Goal: Use online tool/utility: Utilize a website feature to perform a specific function

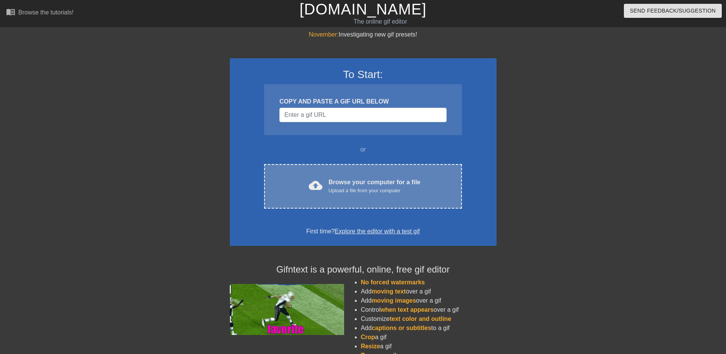
click at [341, 183] on div "Browse your computer for a file Upload a file from your computer" at bounding box center [375, 186] width 92 height 17
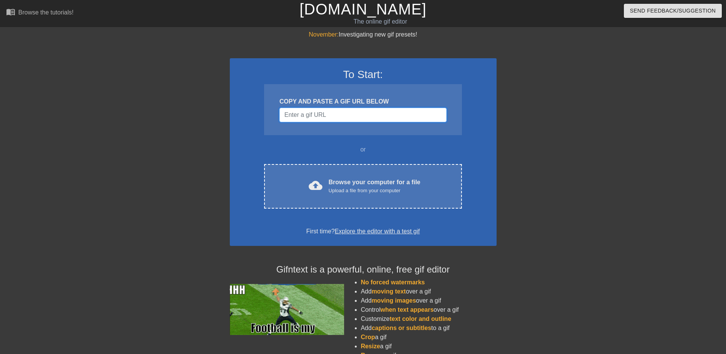
click at [347, 111] on input "Username" at bounding box center [362, 115] width 167 height 14
click at [335, 120] on input "Username" at bounding box center [362, 115] width 167 height 14
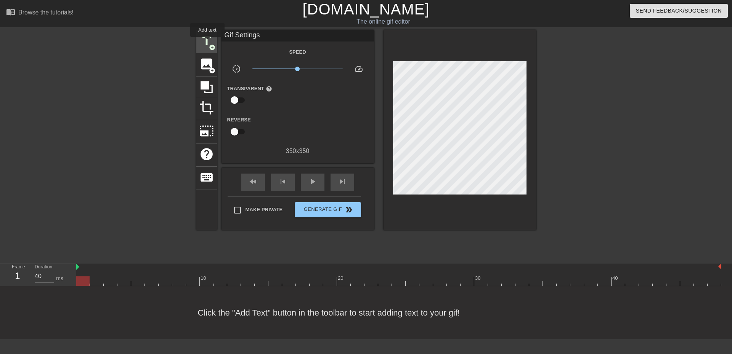
click at [207, 42] on span "title" at bounding box center [206, 41] width 14 height 14
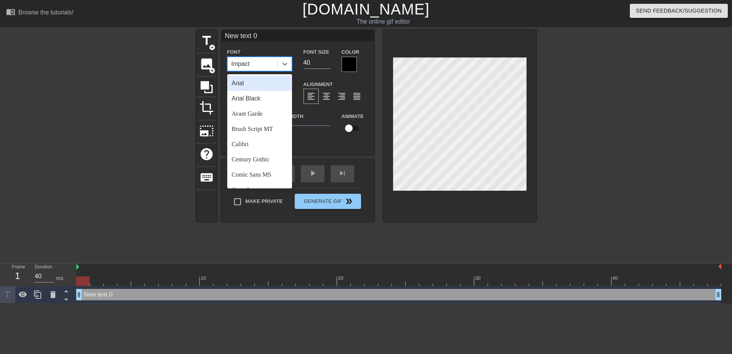
drag, startPoint x: 259, startPoint y: 68, endPoint x: 247, endPoint y: 67, distance: 12.3
click at [247, 67] on div "Impact" at bounding box center [253, 64] width 50 height 14
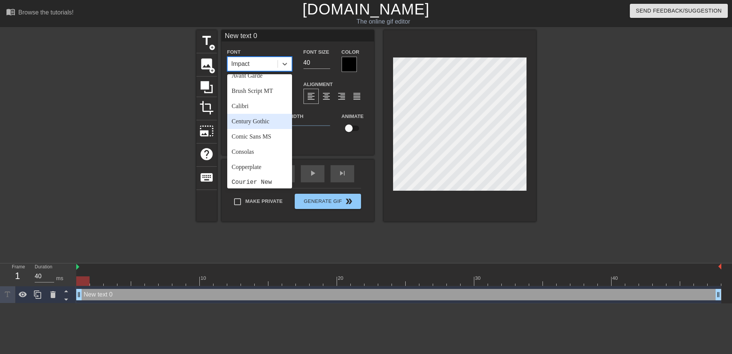
click at [266, 125] on div "Century Gothic" at bounding box center [259, 121] width 65 height 15
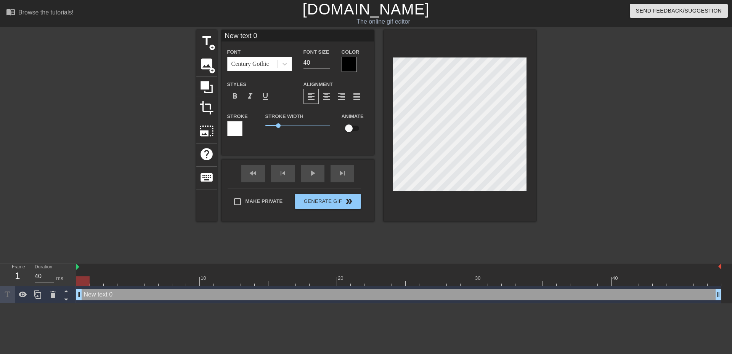
scroll to position [1, 2]
type input "O"
type textarea "O"
type input "Oh"
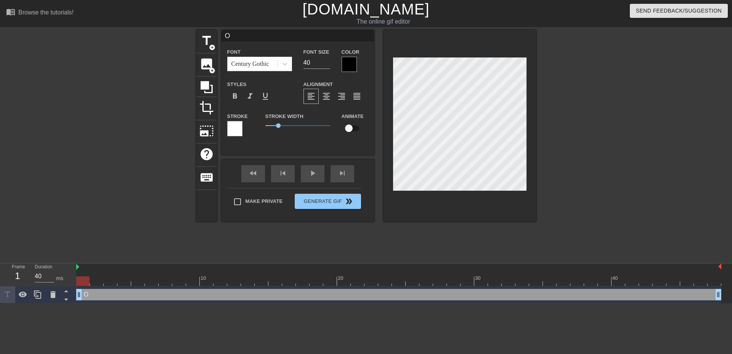
type textarea "Oh"
type input "Oh"
type textarea "Oh"
type input "Oh M"
type textarea "Oh M"
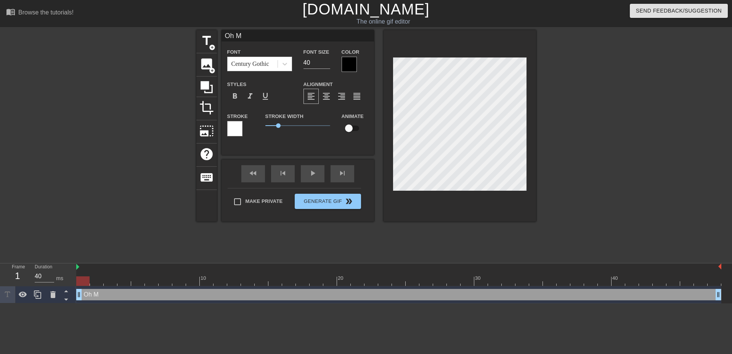
type input "Oh My"
type textarea "Oh My"
type input "Oh M"
type textarea "Oh M"
type input "Oh"
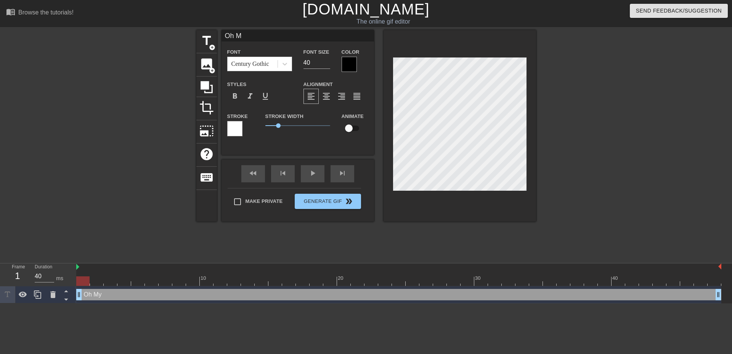
type textarea "Oh"
type input "Oh m"
type textarea "Oh m"
type input "Oh my"
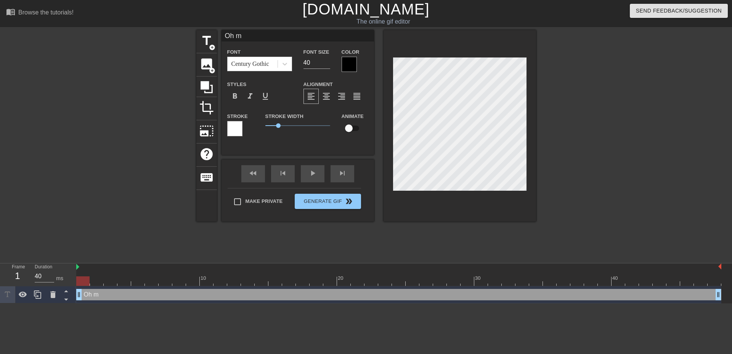
type textarea "Oh my"
type input "Oh my"
type textarea "Oh my"
type input "Oh my R"
type textarea "Oh my R"
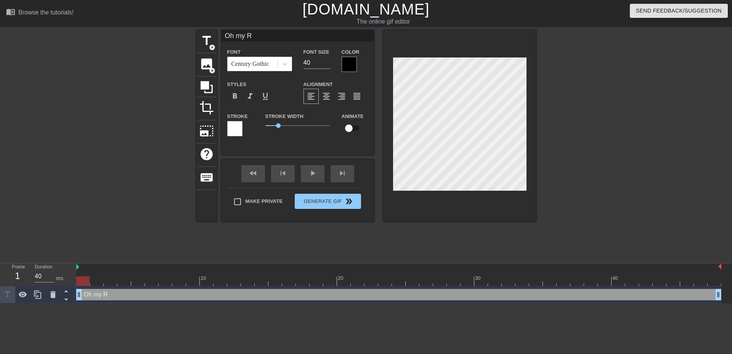
type input "Oh my"
type textarea "Oh my"
type input "Oh my"
type textarea "Oh my"
type input "Oh my."
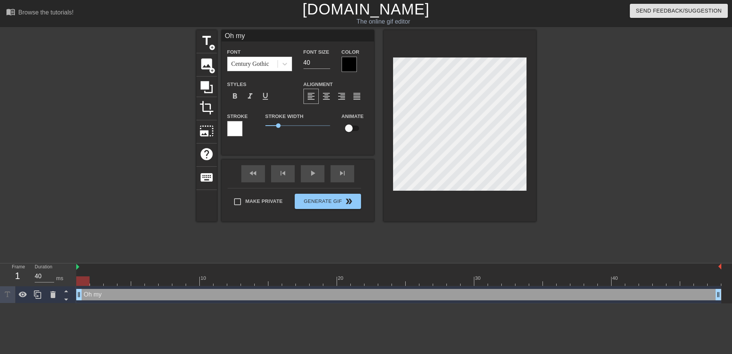
type textarea "Oh my."
type input "Oh my.."
type textarea "Oh my.."
type input "Oh my..."
type textarea "Oh my..."
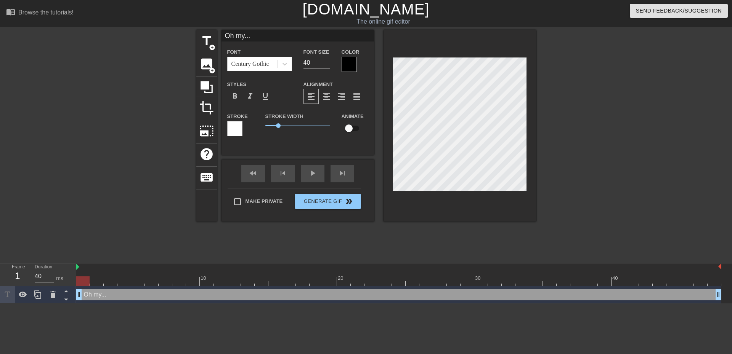
type input "Oh my..."
type textarea "Oh my..."
type input "Oh my... R"
type textarea "Oh my... R"
type input "Oh my... RA"
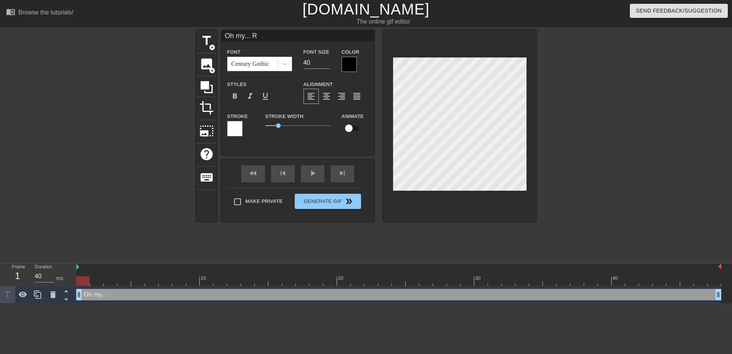
type textarea "Oh my... RA"
type input "Oh my... R"
type textarea "Oh my... R"
type input "Oh my... Ra"
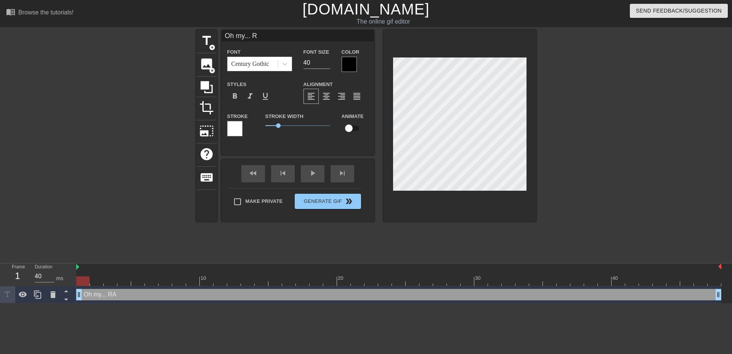
type textarea "Oh my... Ra"
type input "Oh my... Ra!"
type textarea "Oh my... Ra!"
type input "Oh my... Ra"
type textarea "Oh my... Ra"
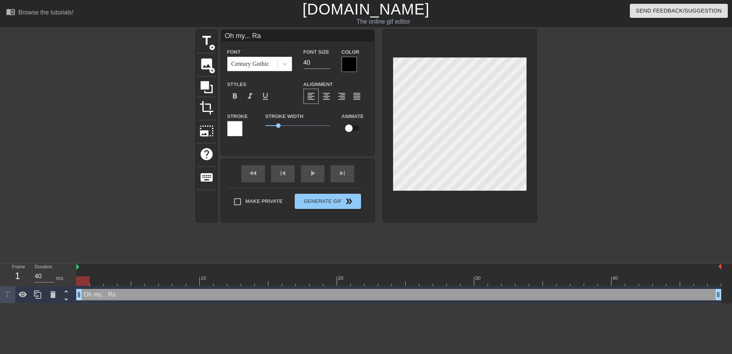
type input "Oh my... R"
type textarea "Oh my... R"
type input "Oh my... RA"
type textarea "Oh my... RA"
type input "Oh my... RAH"
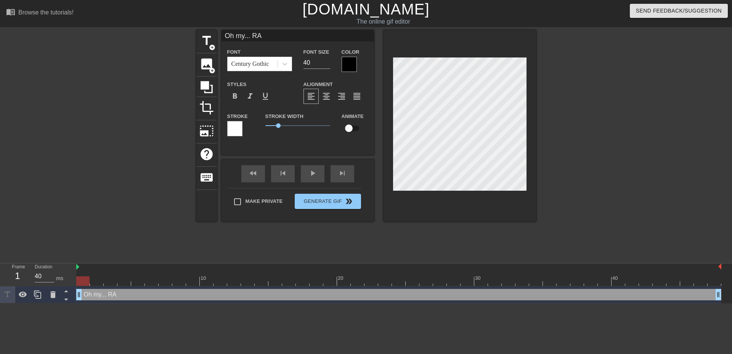
type textarea "Oh my... RAH"
type input "Oh my... RA"
type textarea "Oh my... RA"
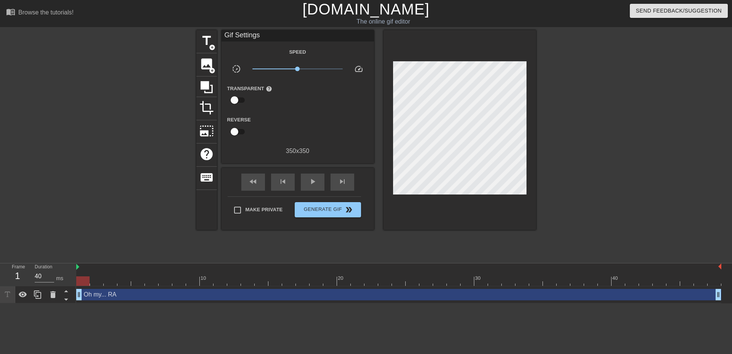
drag, startPoint x: 579, startPoint y: 133, endPoint x: 531, endPoint y: 130, distance: 47.8
click at [574, 133] on div at bounding box center [602, 144] width 114 height 229
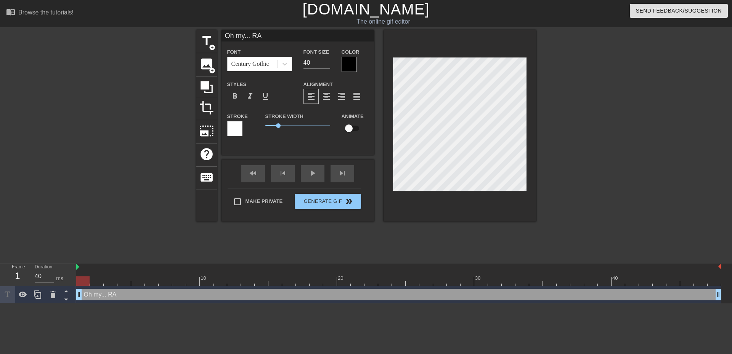
click at [628, 147] on div at bounding box center [602, 144] width 114 height 229
click at [284, 66] on icon at bounding box center [285, 64] width 8 height 8
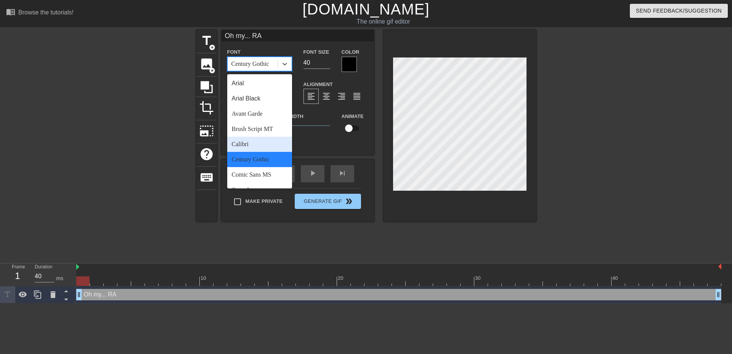
click at [266, 137] on div "Calibri" at bounding box center [259, 144] width 65 height 15
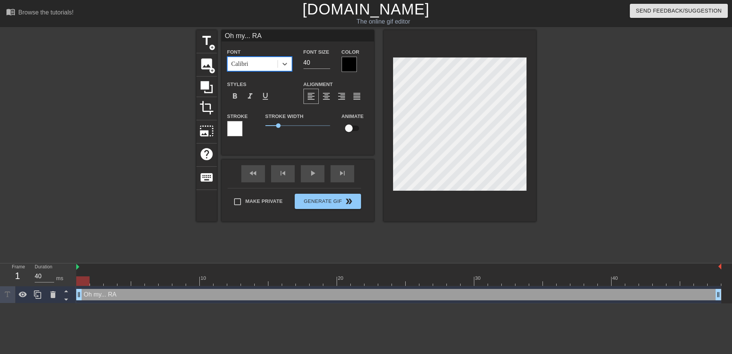
click at [264, 65] on div "Calibri" at bounding box center [253, 64] width 50 height 14
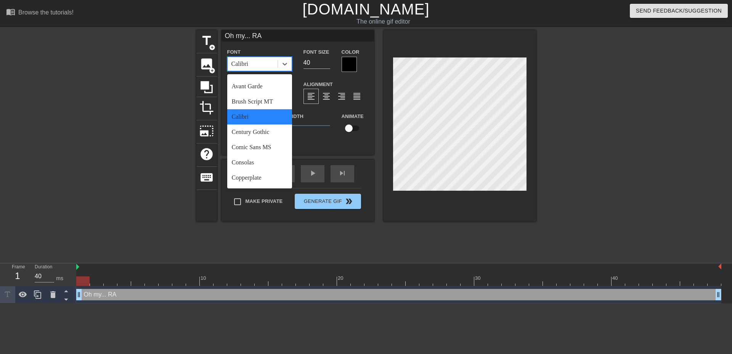
scroll to position [38, 0]
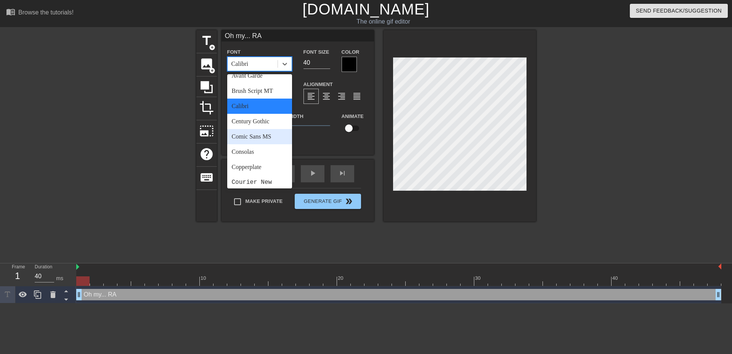
click at [264, 134] on div "Comic Sans MS" at bounding box center [259, 136] width 65 height 15
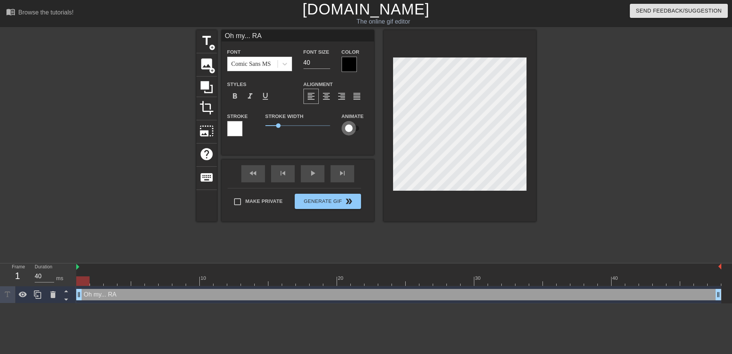
click at [352, 127] on input "checkbox" at bounding box center [348, 128] width 43 height 14
checkbox input "true"
click at [342, 146] on div "Oh my... RA Font Comic Sans MS Font Size 40 Color Styles format_bold format_ita…" at bounding box center [297, 92] width 152 height 125
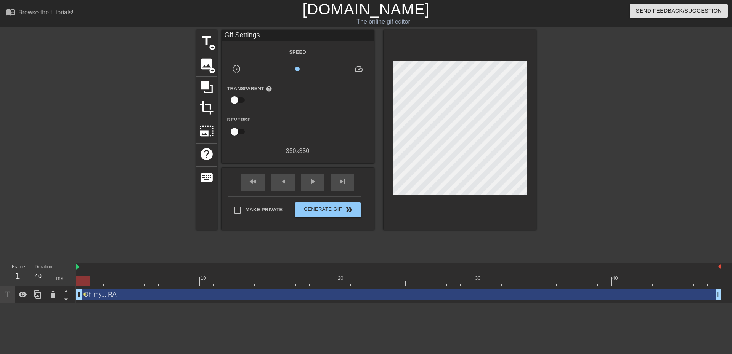
click at [236, 200] on div "Make Private Generate Gif double_arrow" at bounding box center [294, 212] width 133 height 30
click at [240, 208] on input "Make Private" at bounding box center [237, 210] width 16 height 16
checkbox input "true"
drag, startPoint x: 303, startPoint y: 69, endPoint x: 309, endPoint y: 69, distance: 6.5
click at [309, 69] on span "x1.82" at bounding box center [297, 68] width 90 height 9
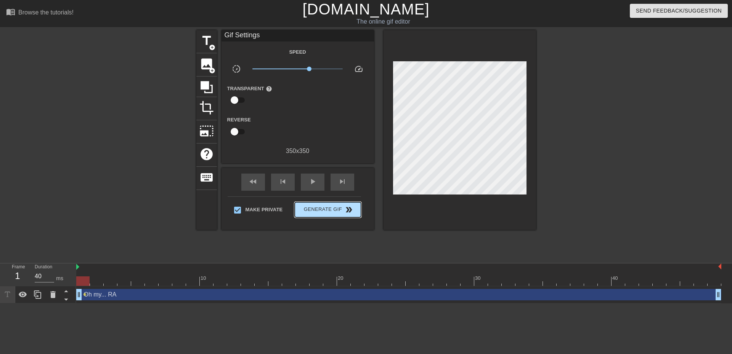
click at [324, 202] on button "Generate Gif double_arrow" at bounding box center [328, 209] width 66 height 15
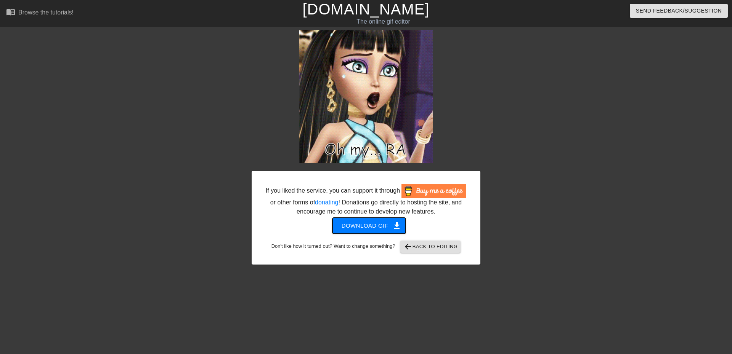
click at [369, 224] on span "Download gif get_app" at bounding box center [368, 226] width 55 height 10
